Goal: Submit feedback/report problem

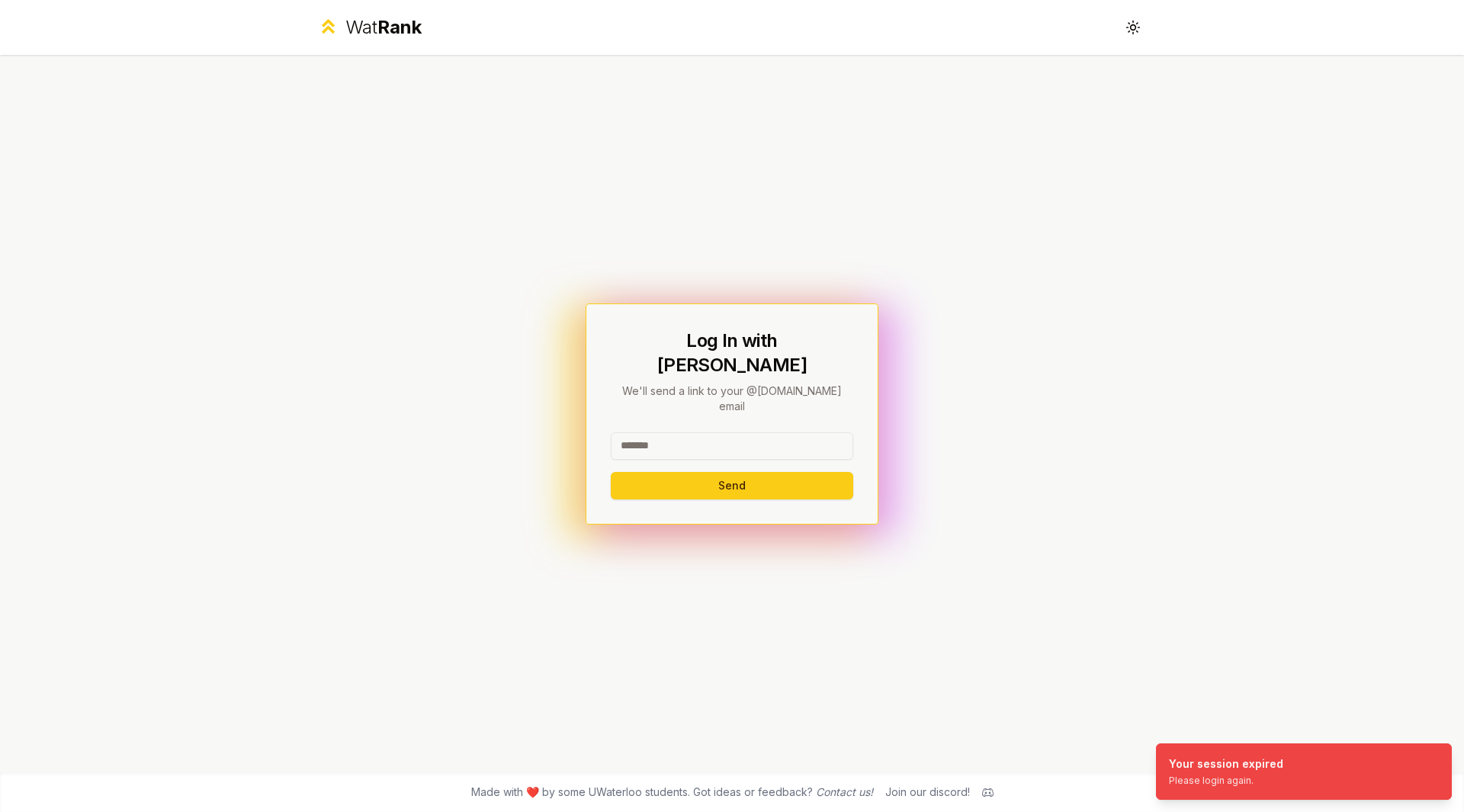
click at [756, 451] on div "Send" at bounding box center [732, 465] width 243 height 67
click at [736, 435] on input at bounding box center [732, 446] width 243 height 27
type input "*****"
click at [611, 471] on button "Send" at bounding box center [732, 485] width 243 height 27
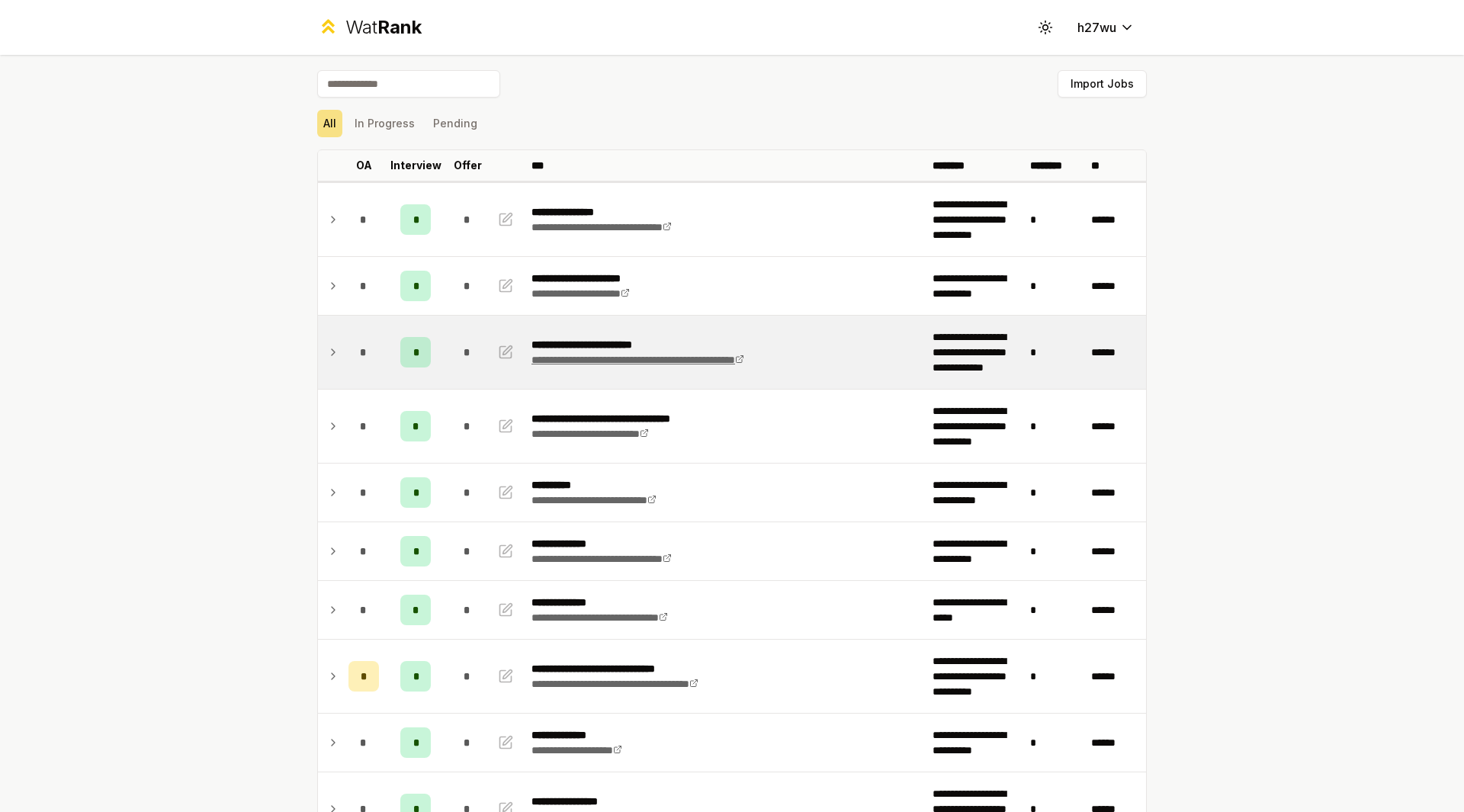
click at [744, 364] on link "**********" at bounding box center [637, 359] width 213 height 10
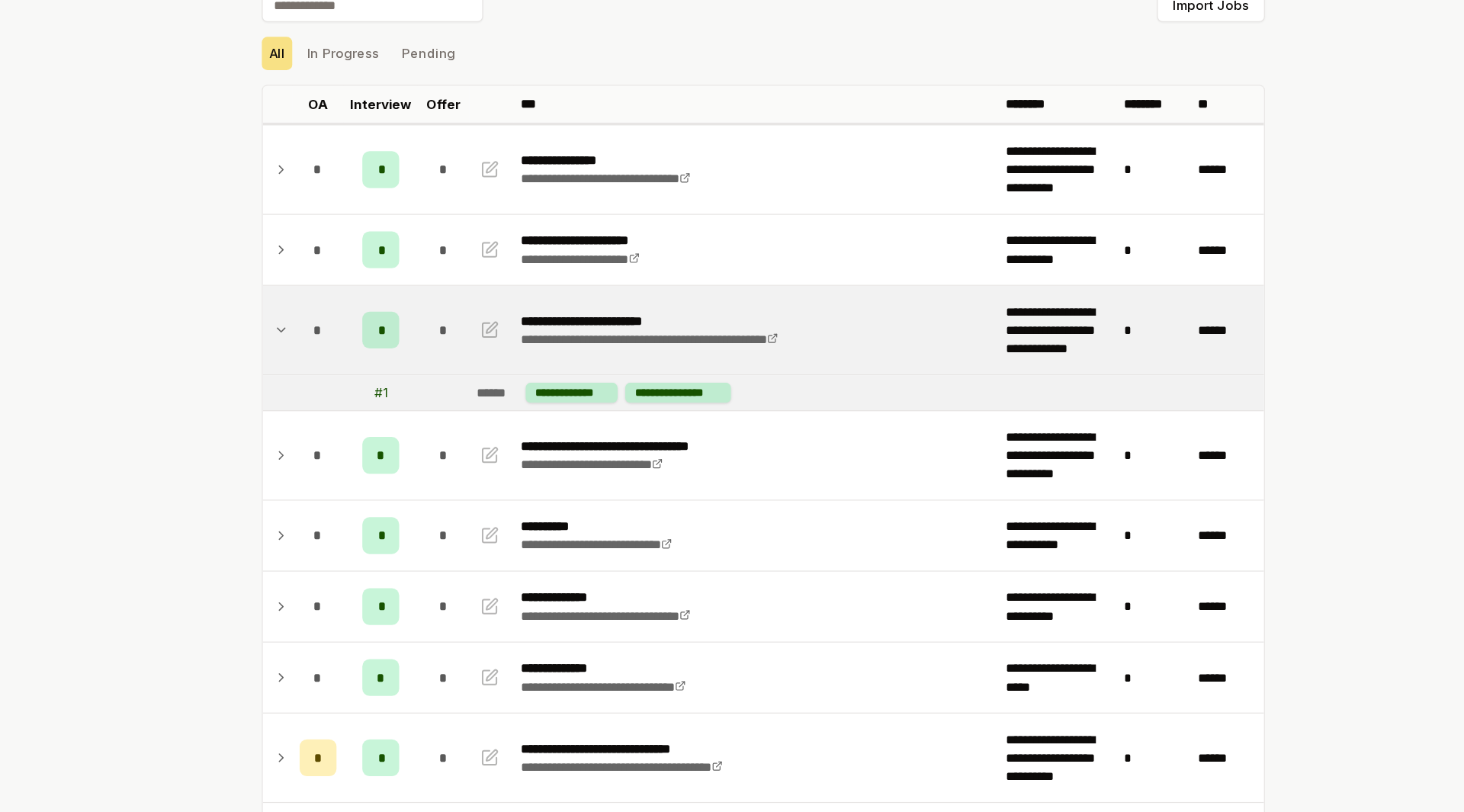
click at [330, 359] on icon at bounding box center [333, 352] width 12 height 18
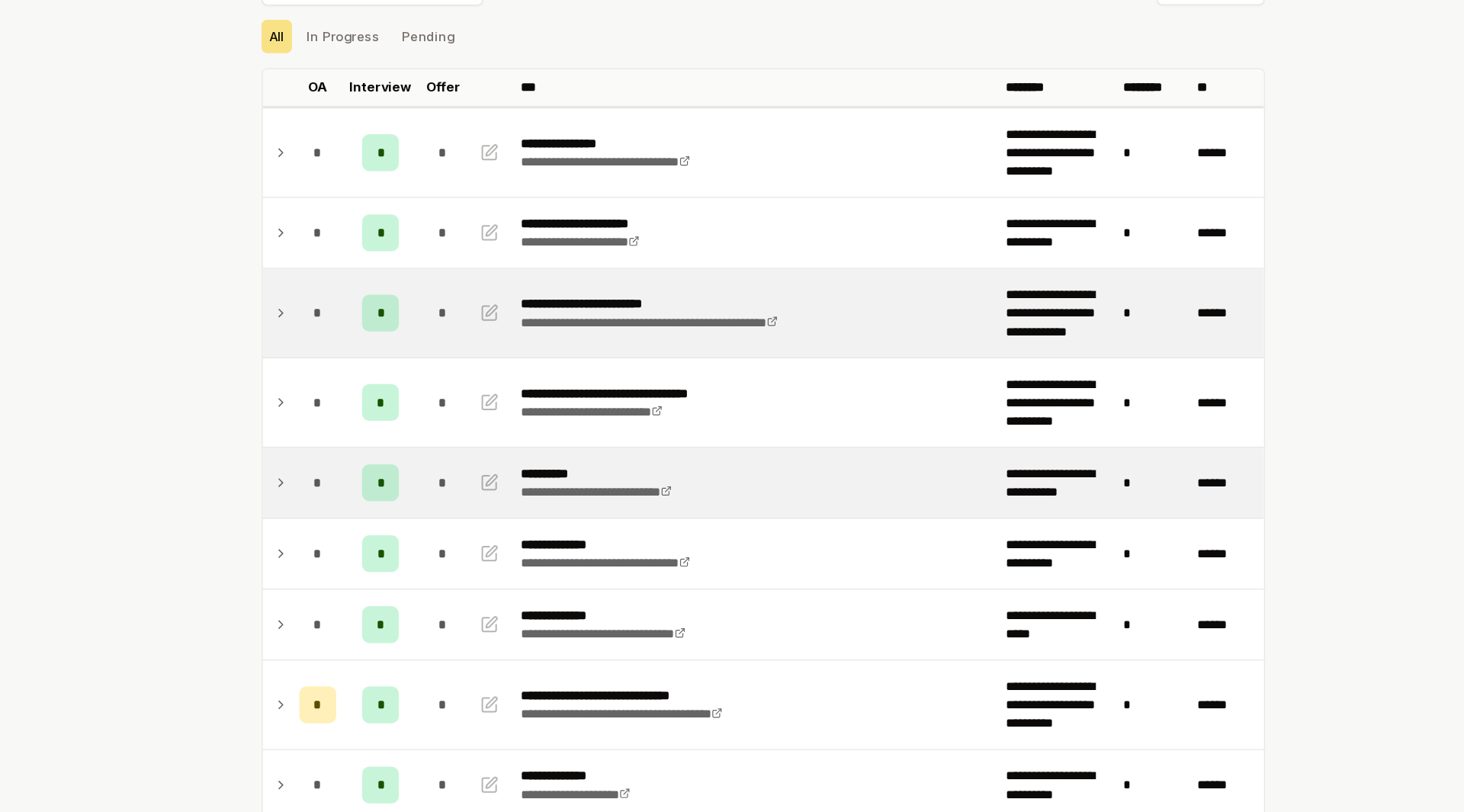
scroll to position [17, 0]
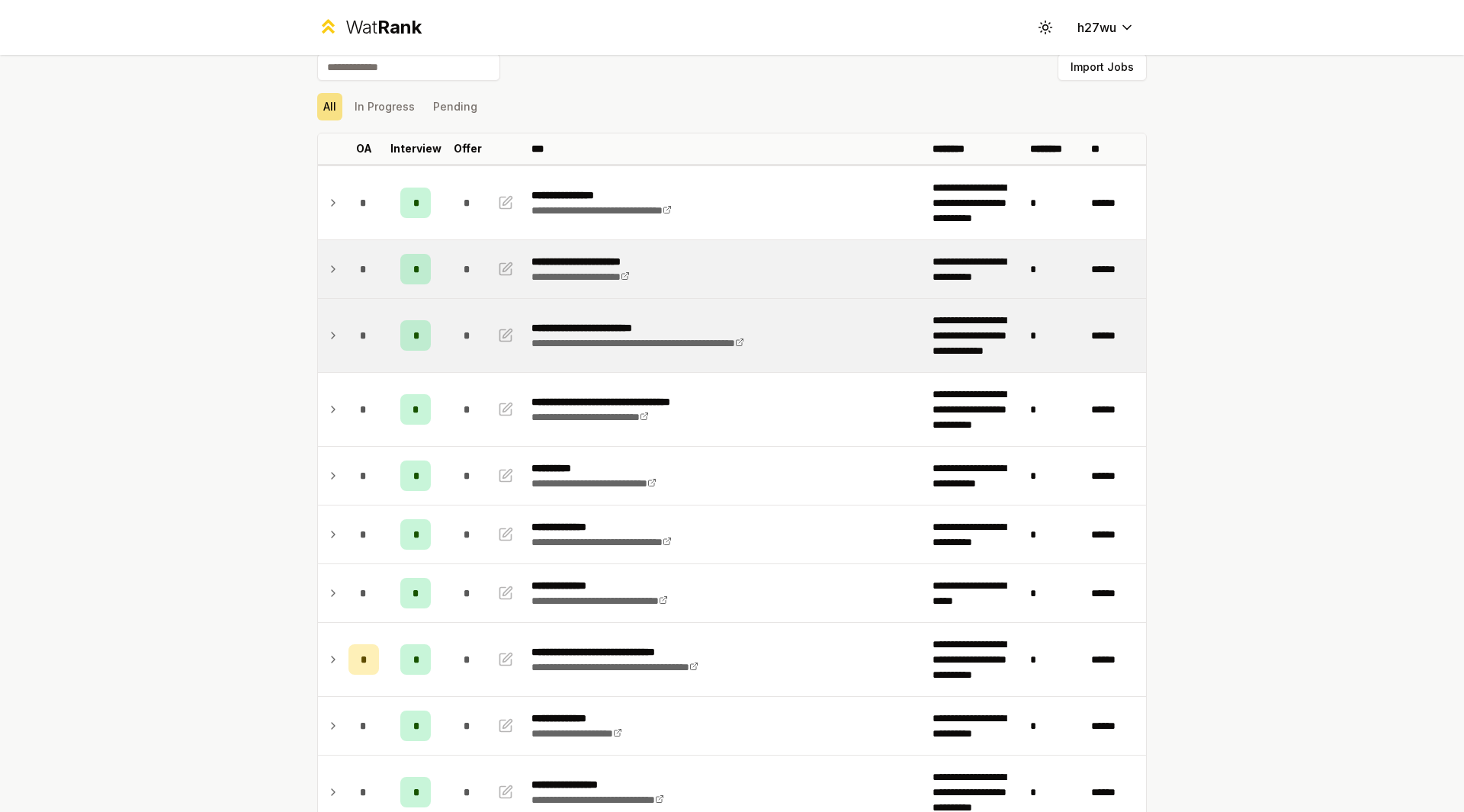
click at [343, 253] on td "*" at bounding box center [364, 269] width 43 height 58
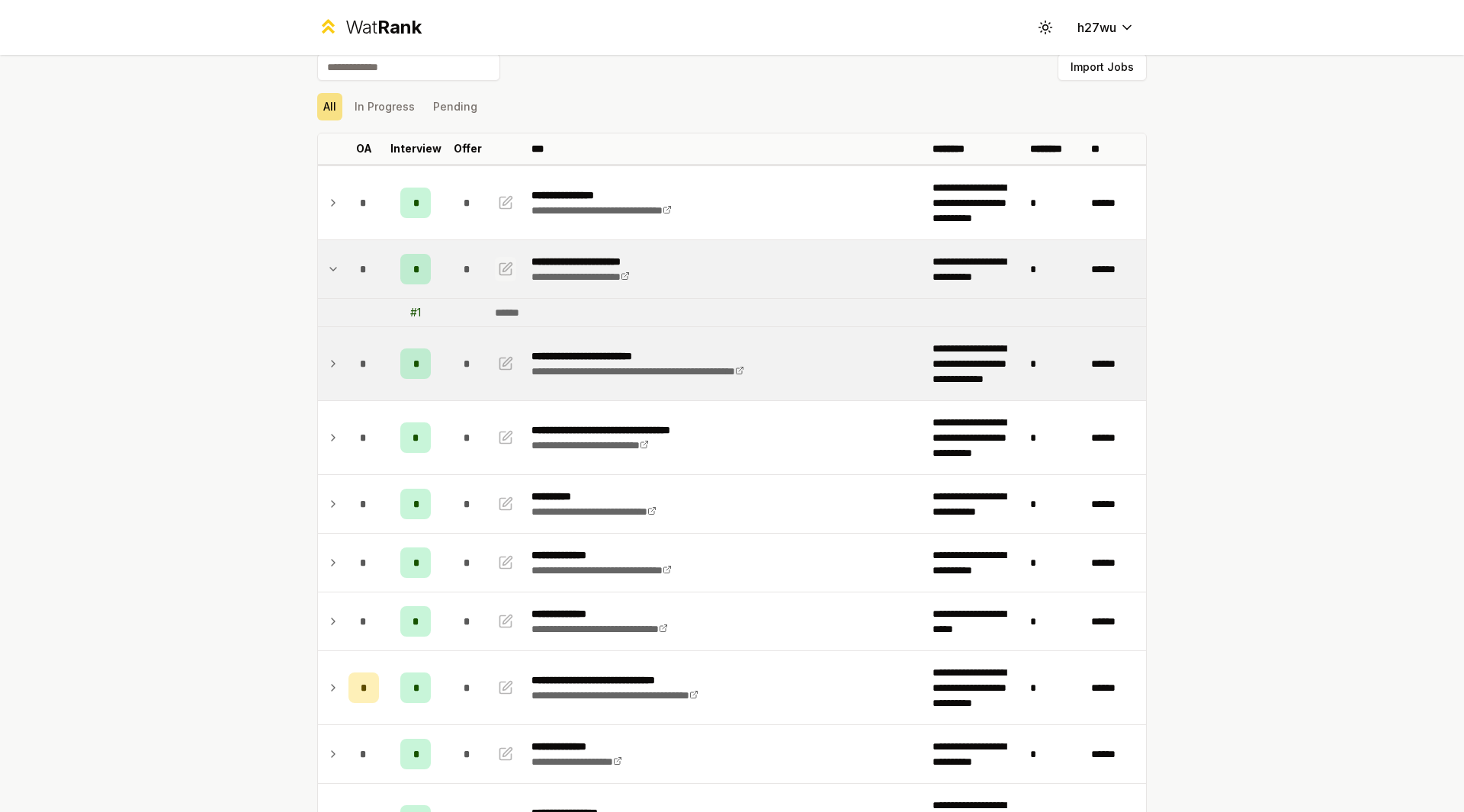
click at [507, 277] on icon "button" at bounding box center [506, 268] width 15 height 18
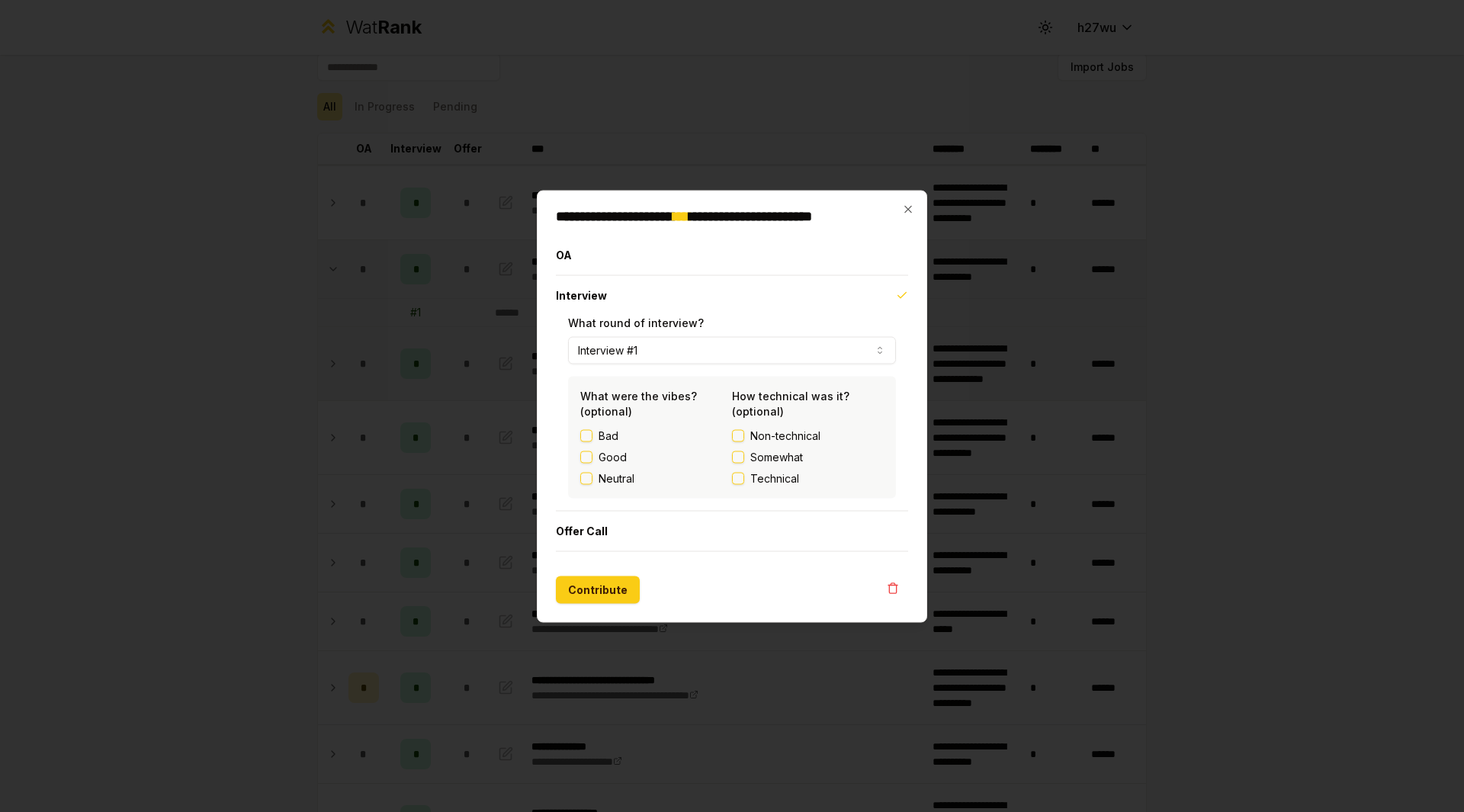
click at [602, 451] on label "Good" at bounding box center [612, 457] width 28 height 15
click at [593, 451] on button "Good" at bounding box center [586, 457] width 12 height 12
click at [777, 460] on span "Somewhat" at bounding box center [776, 457] width 53 height 15
click at [744, 460] on button "Somewhat" at bounding box center [738, 457] width 12 height 12
click at [593, 581] on button "Contribute" at bounding box center [598, 589] width 84 height 27
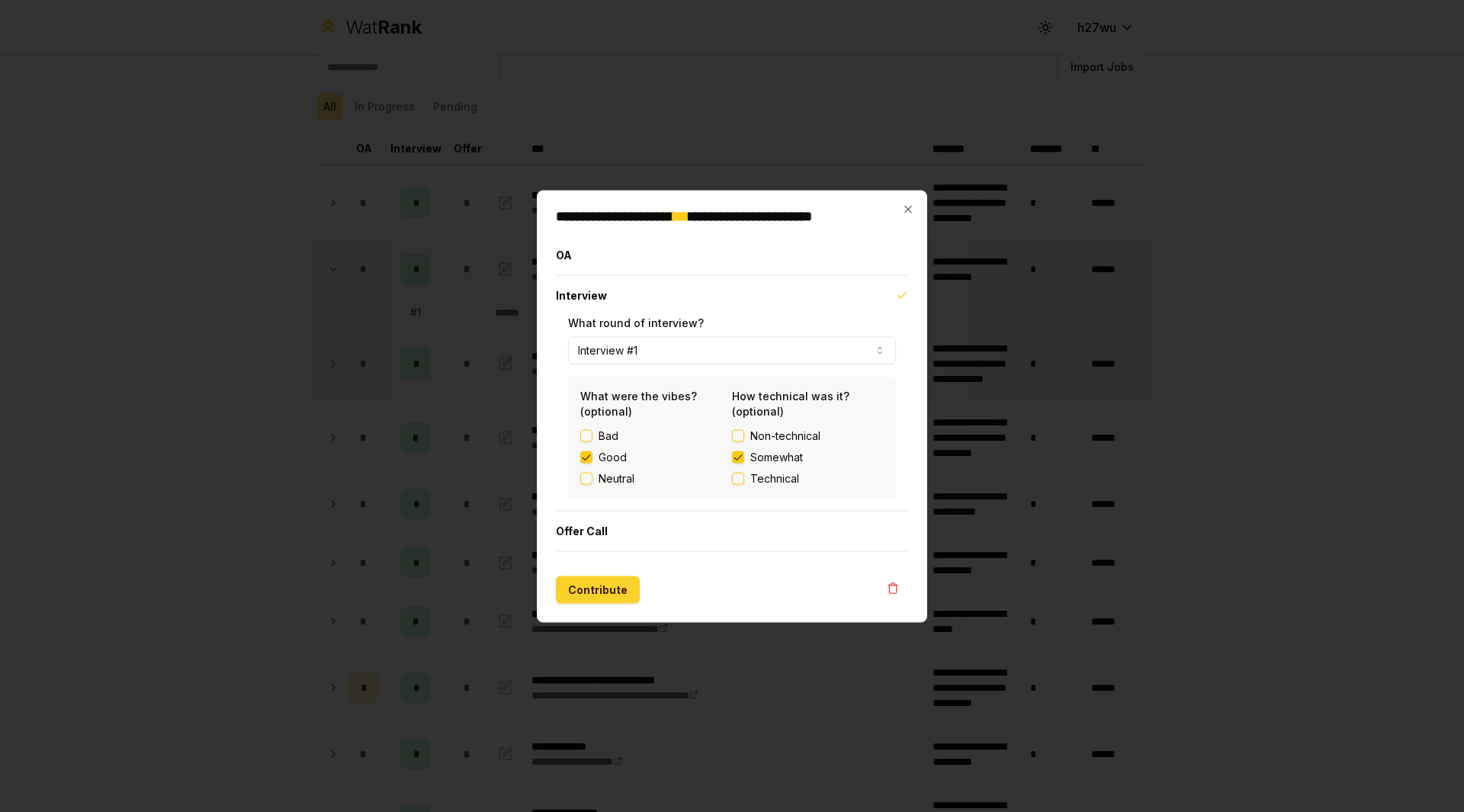
scroll to position [0, 0]
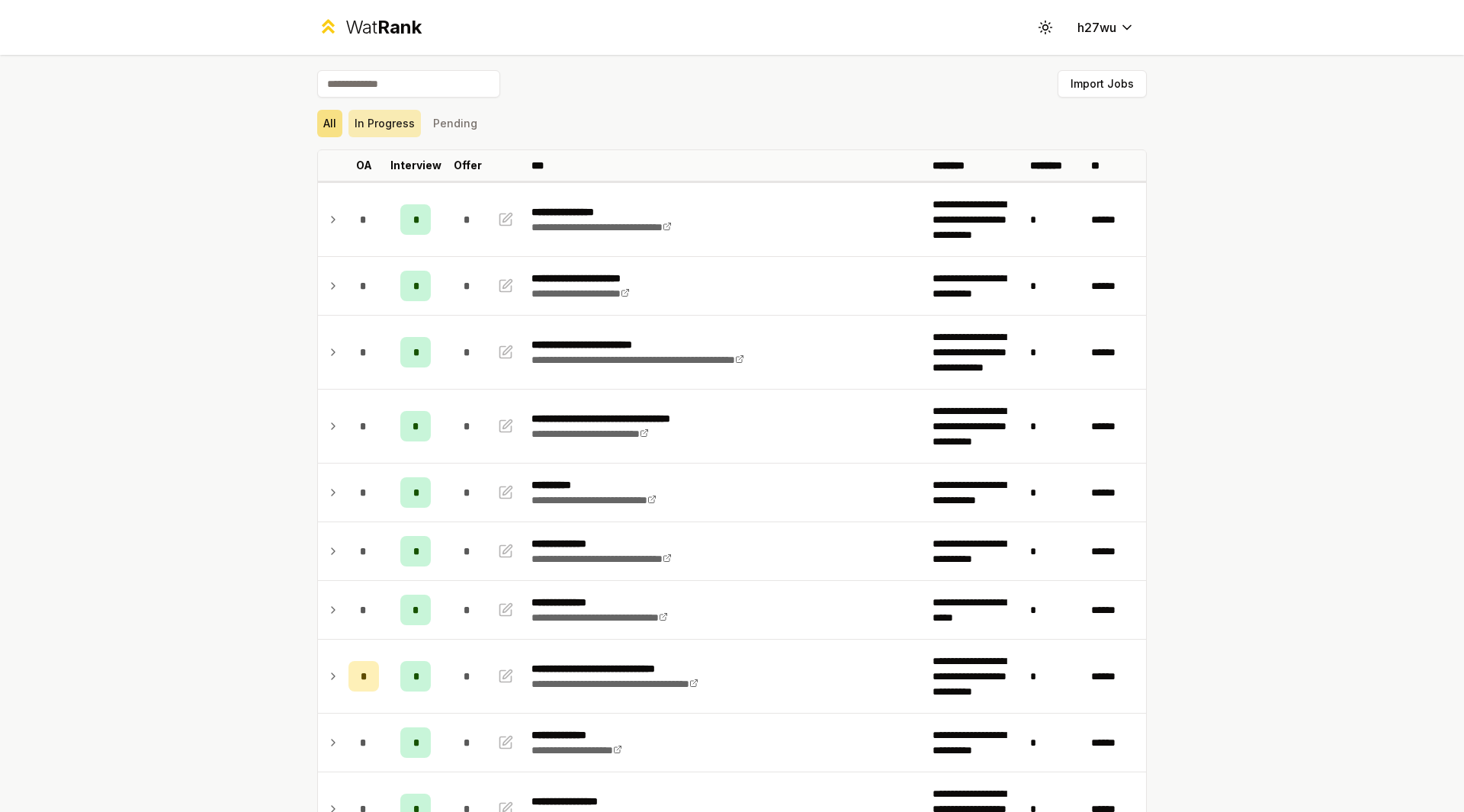
click at [395, 119] on button "In Progress" at bounding box center [384, 124] width 73 height 27
click at [456, 117] on button "Pending" at bounding box center [455, 124] width 56 height 27
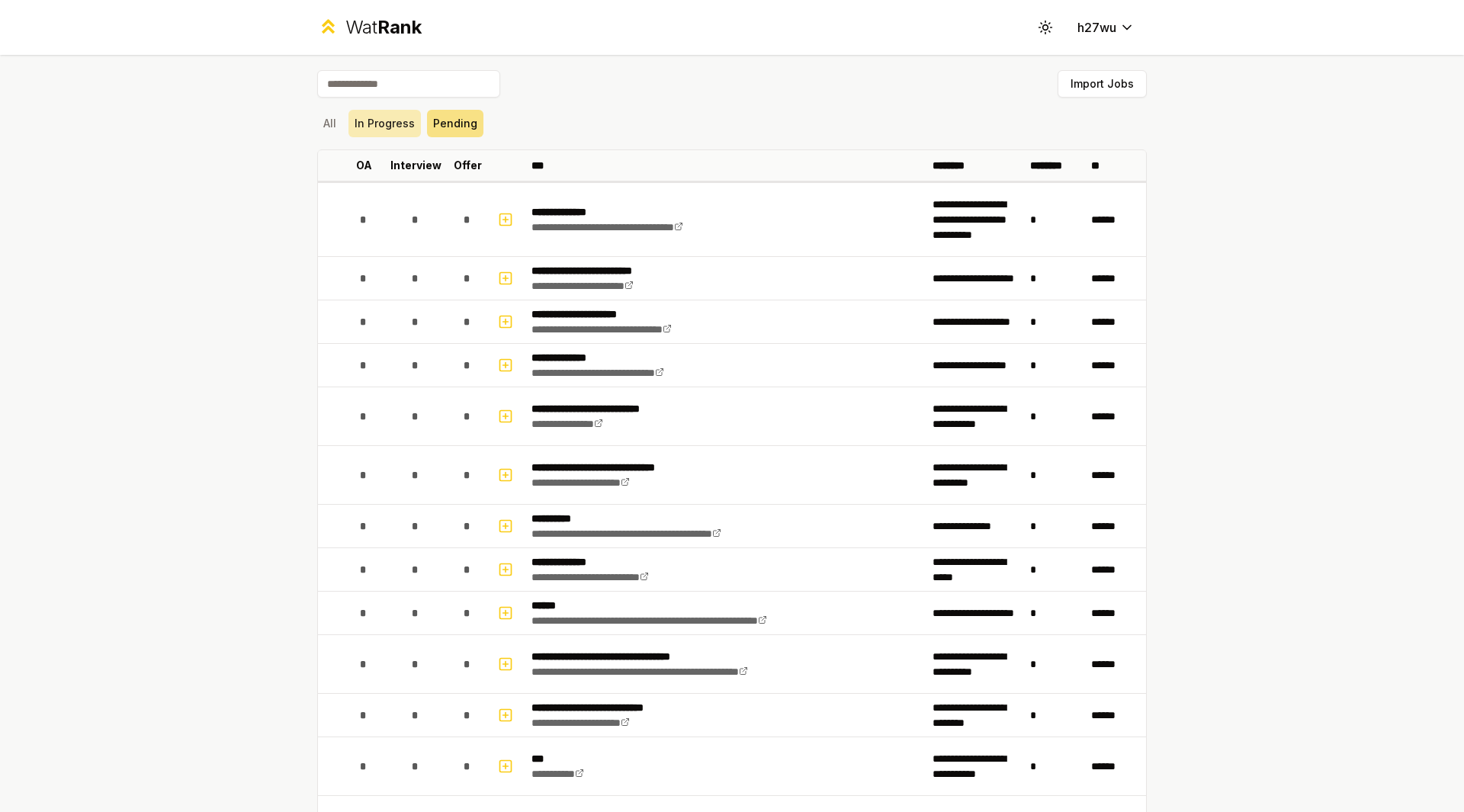
click at [400, 112] on button "In Progress" at bounding box center [384, 124] width 73 height 27
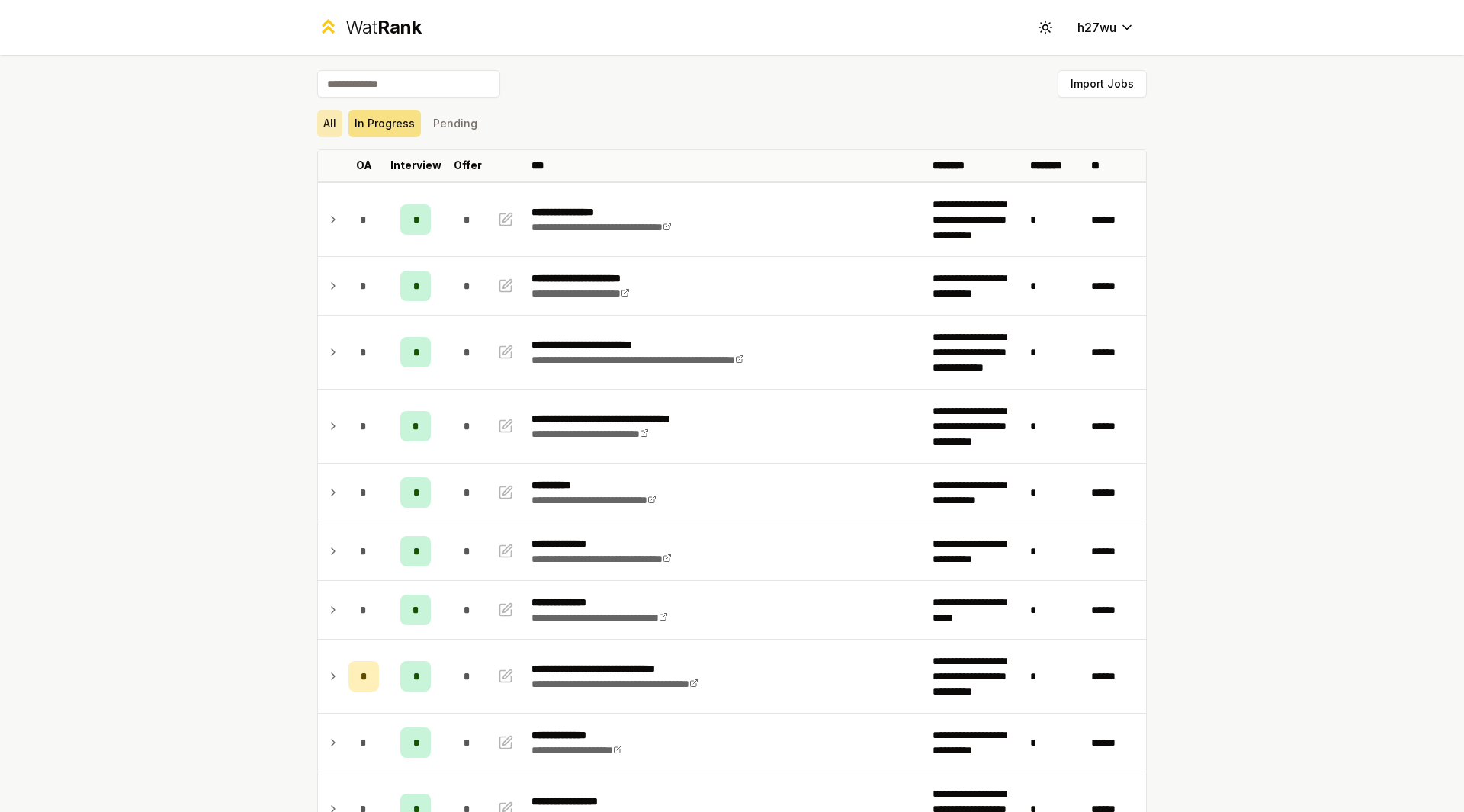
click at [326, 112] on button "All" at bounding box center [329, 124] width 25 height 27
